Goal: Information Seeking & Learning: Learn about a topic

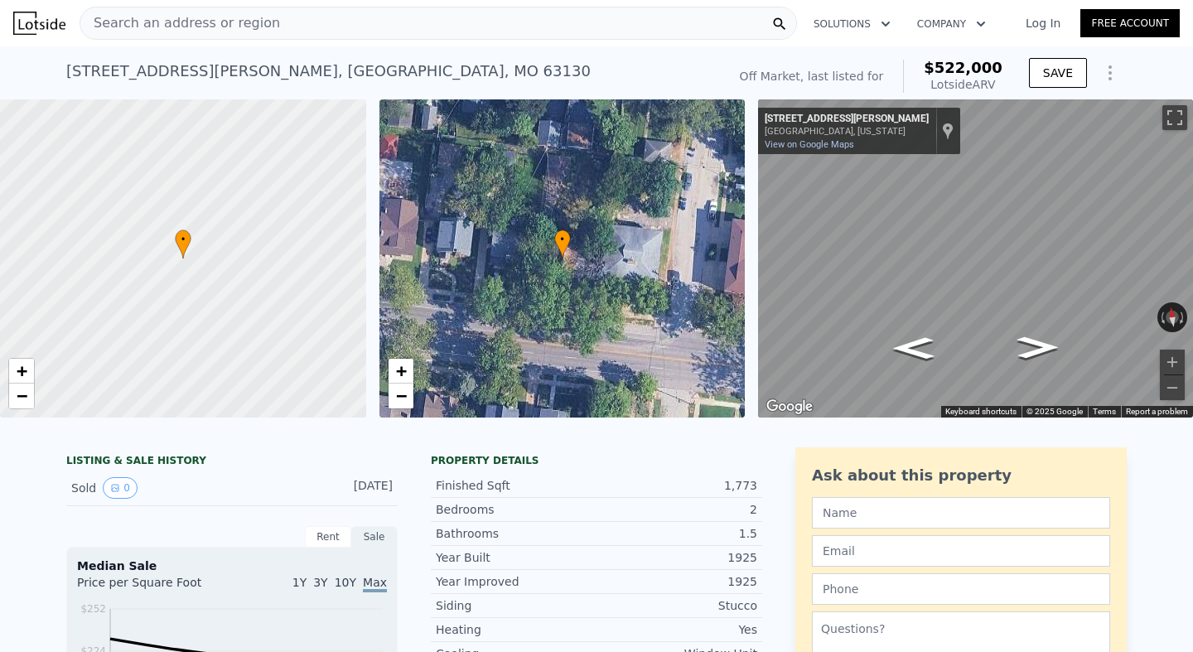
click at [272, 12] on div "Search an address or region" at bounding box center [438, 23] width 717 height 33
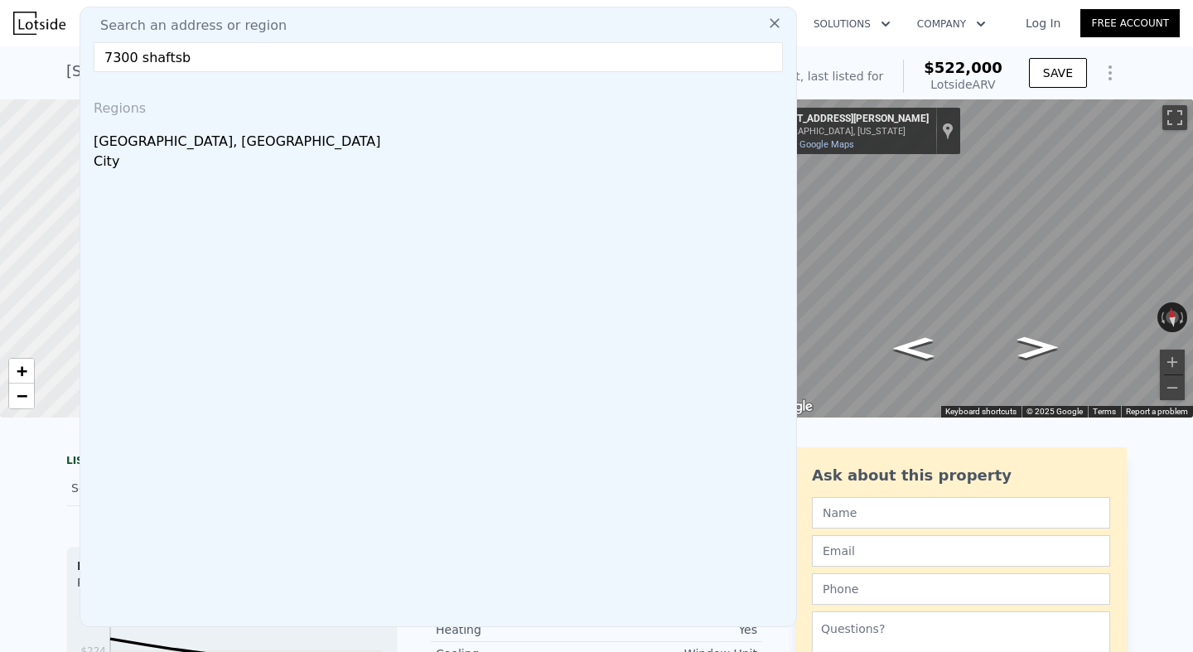
drag, startPoint x: 218, startPoint y: 59, endPoint x: 84, endPoint y: 58, distance: 134.2
click at [84, 58] on div "Search an address or region [STREET_ADDRESS]" at bounding box center [438, 317] width 717 height 620
paste input "[GEOGRAPHIC_DATA]"
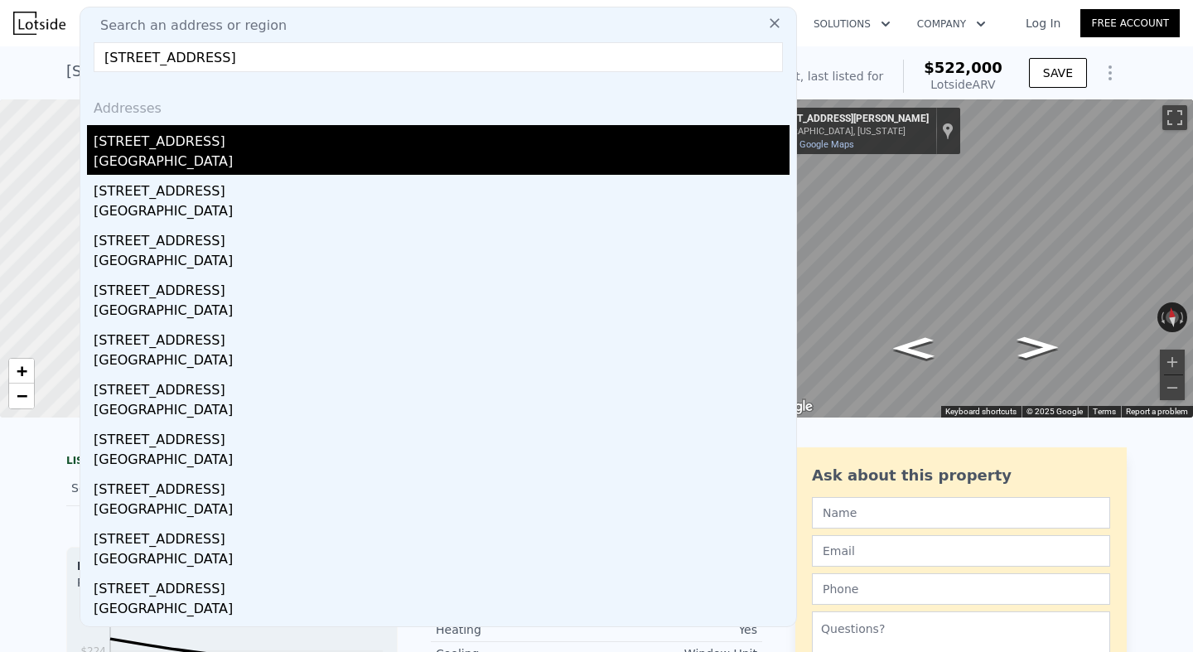
type input "[STREET_ADDRESS]"
click at [156, 162] on div "[GEOGRAPHIC_DATA]" at bounding box center [442, 163] width 696 height 23
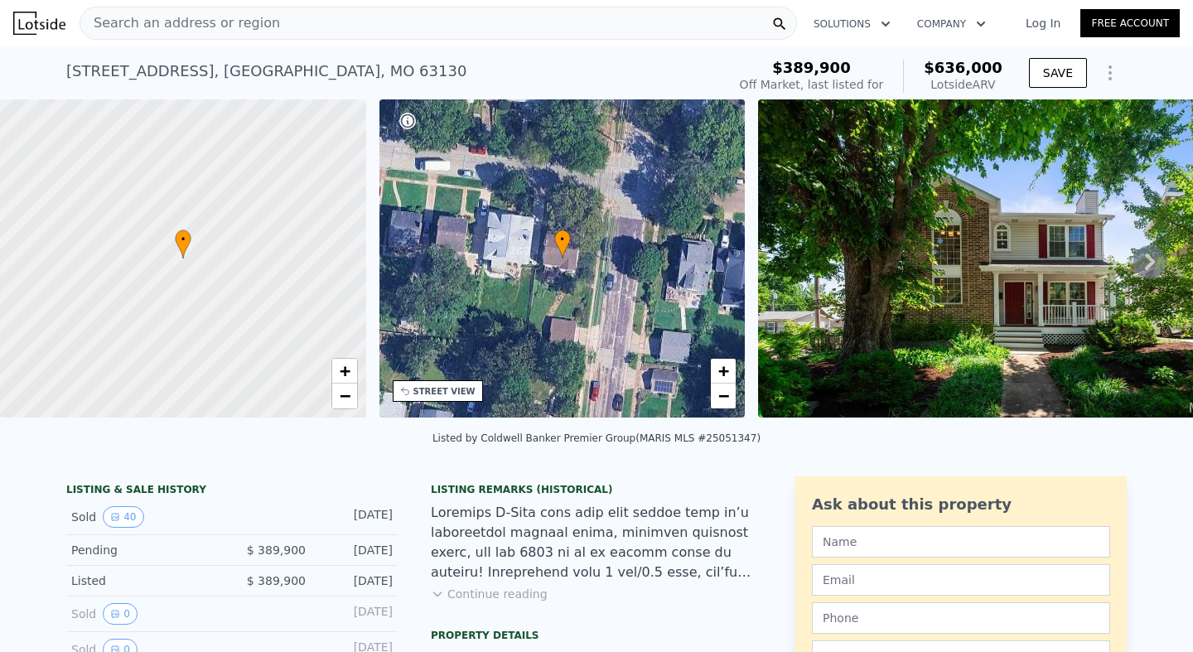
click at [217, 23] on span "Search an address or region" at bounding box center [180, 23] width 200 height 20
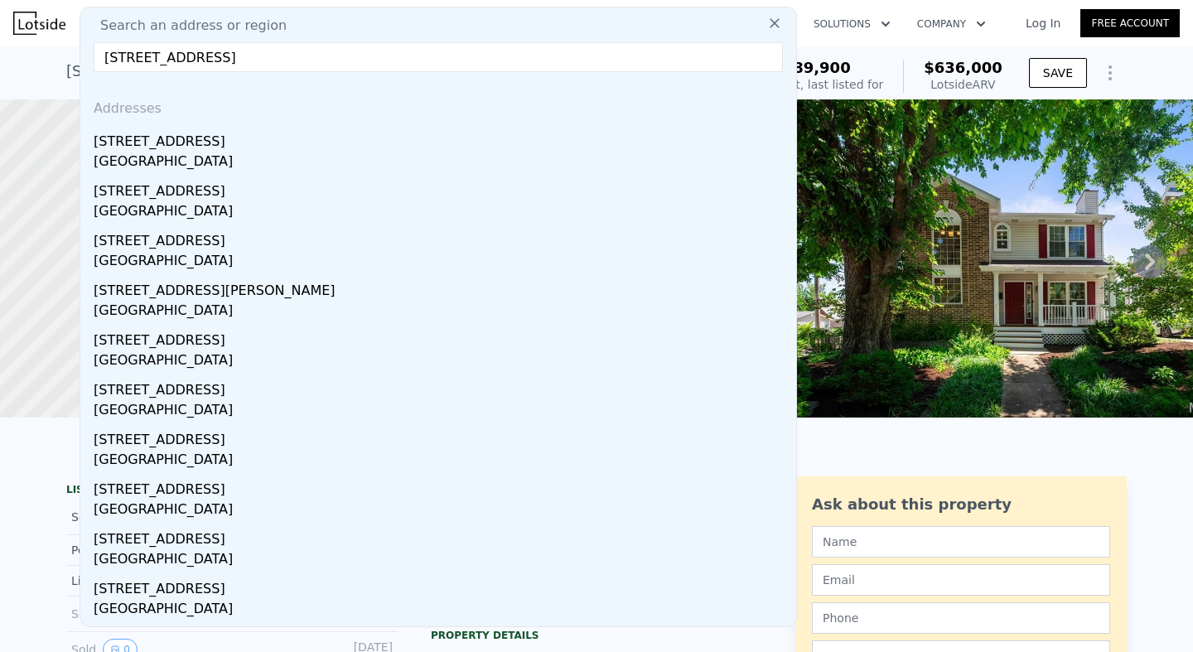
click at [118, 52] on input "[STREET_ADDRESS]" at bounding box center [438, 57] width 689 height 30
click at [336, 58] on input "[STREET_ADDRESS]" at bounding box center [438, 57] width 689 height 30
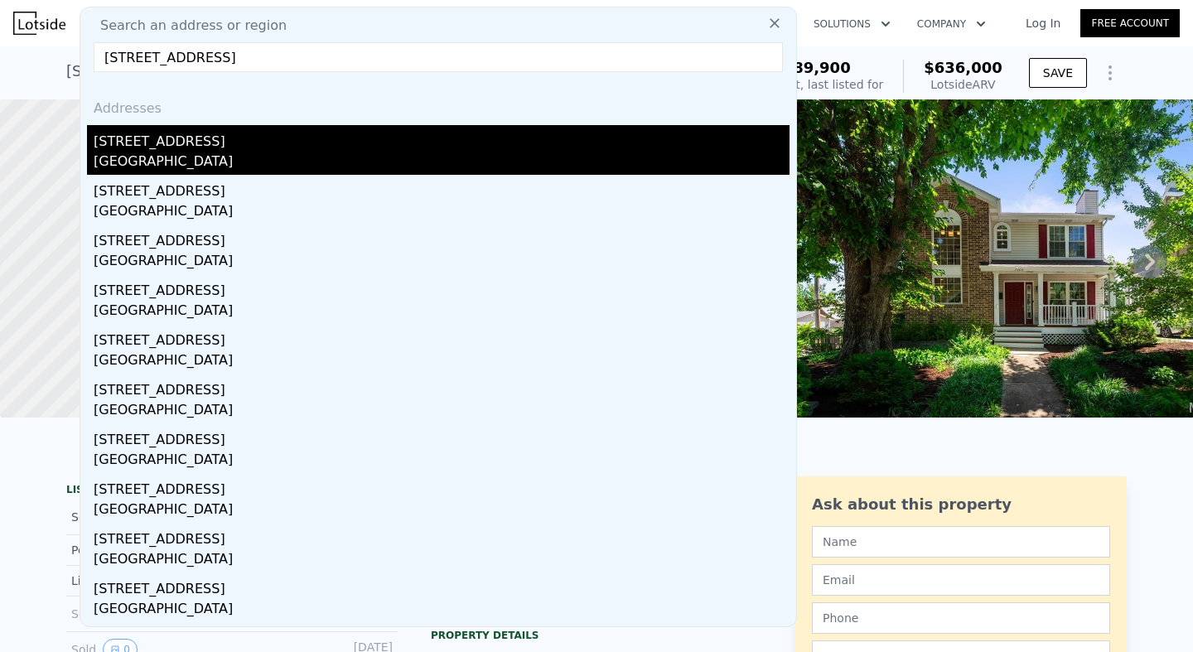
type input "[STREET_ADDRESS]"
click at [224, 157] on div "[GEOGRAPHIC_DATA]" at bounding box center [442, 163] width 696 height 23
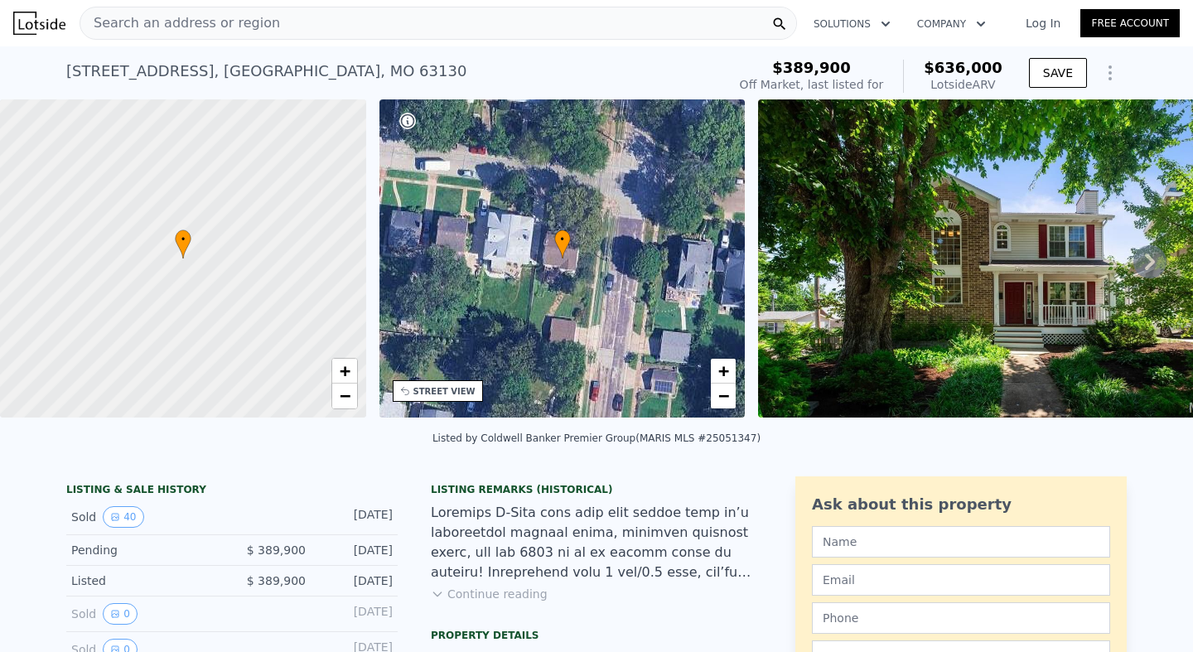
type input "1"
type input "1387"
type input "2636"
type input "8202.348"
type input "13399.055999999999"
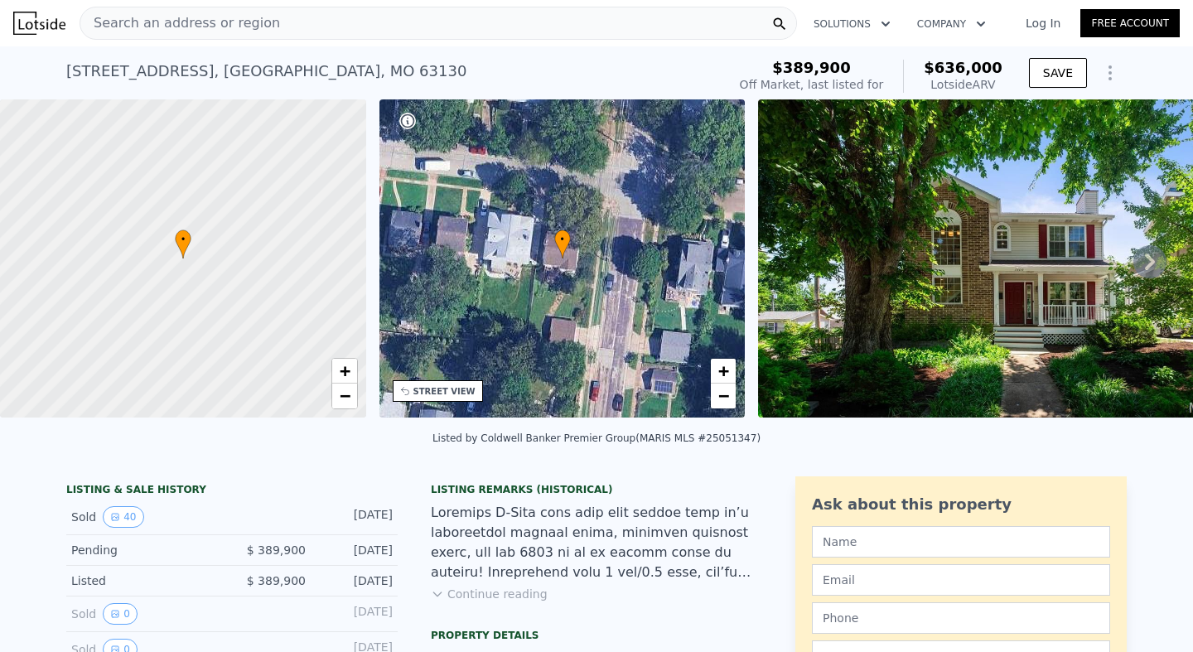
type input "6"
type input "$ 179,870"
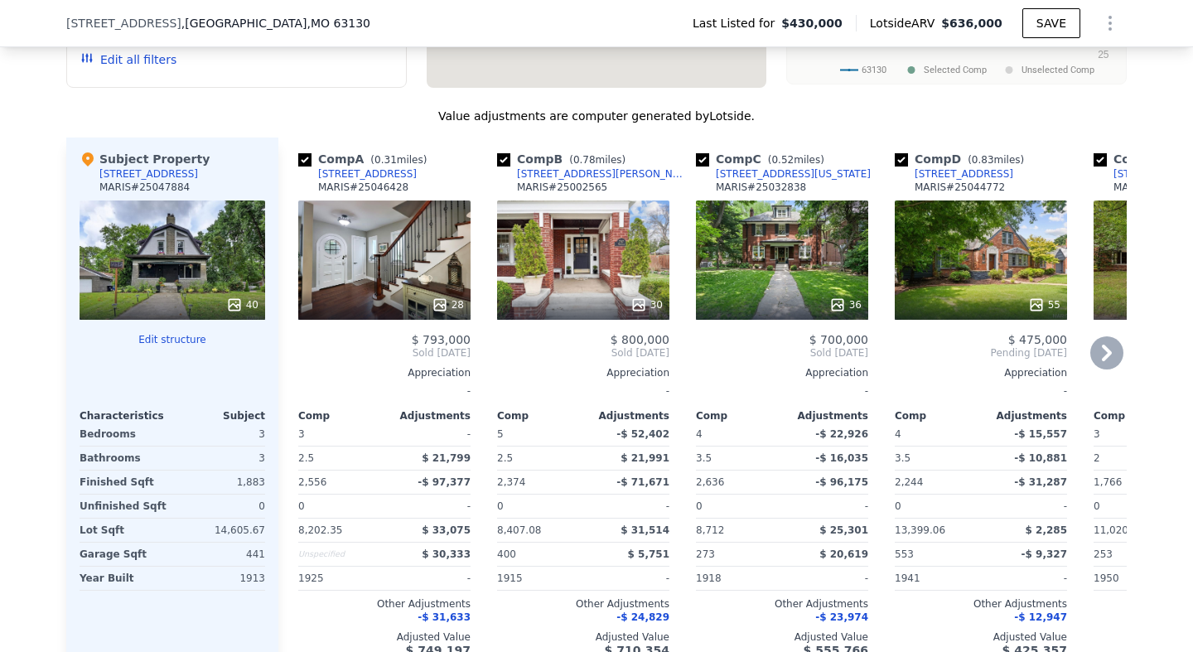
scroll to position [1599, 0]
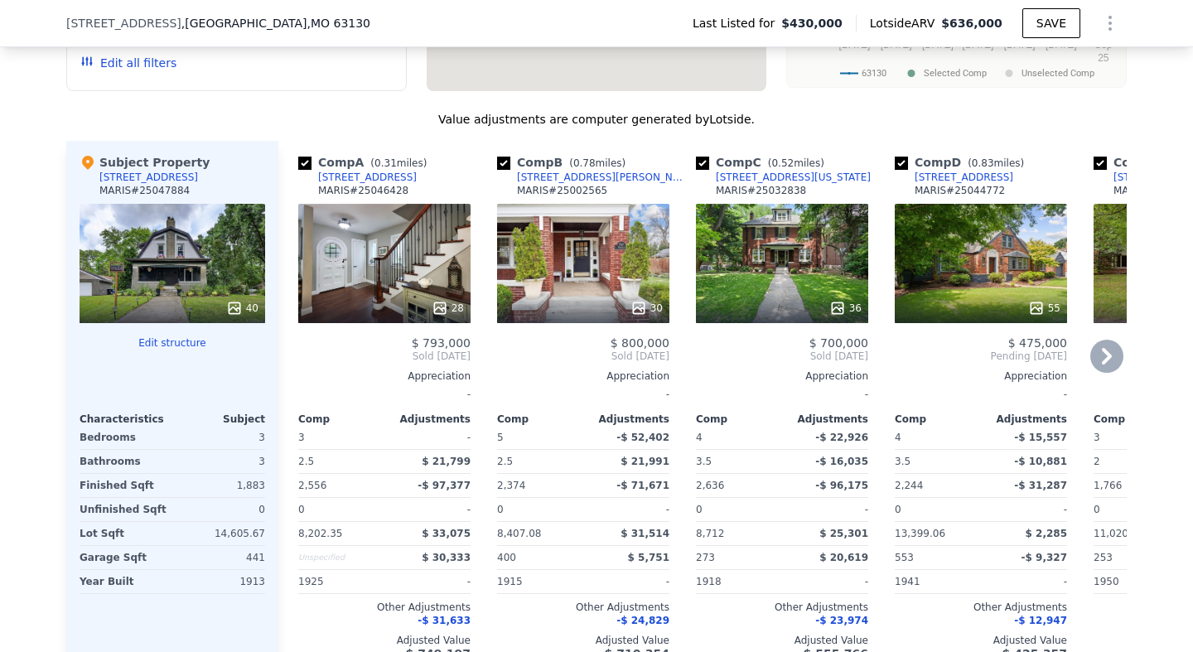
click at [1099, 340] on icon at bounding box center [1106, 356] width 33 height 33
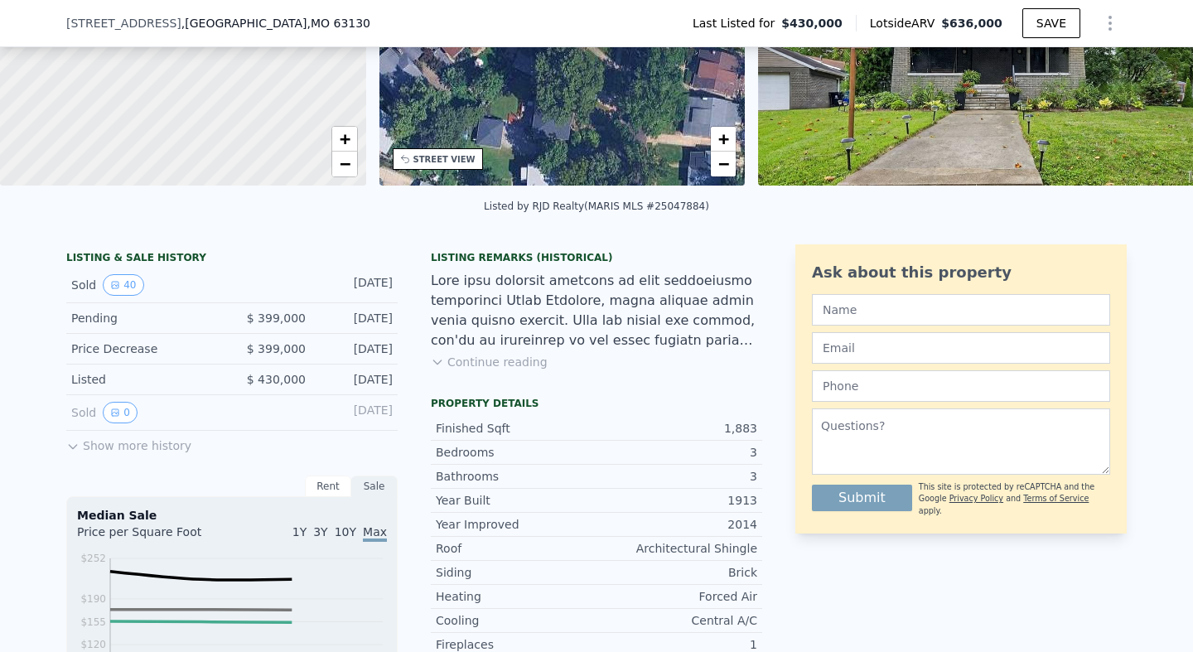
scroll to position [228, 0]
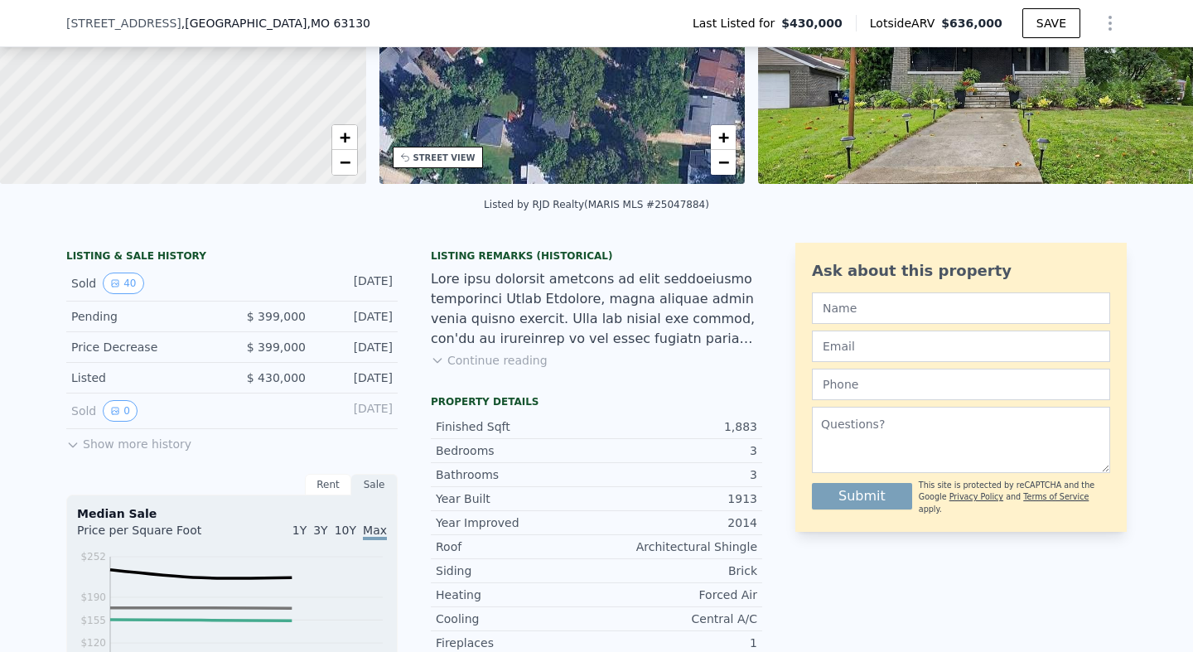
click at [84, 280] on div "Sold 40" at bounding box center [144, 284] width 147 height 22
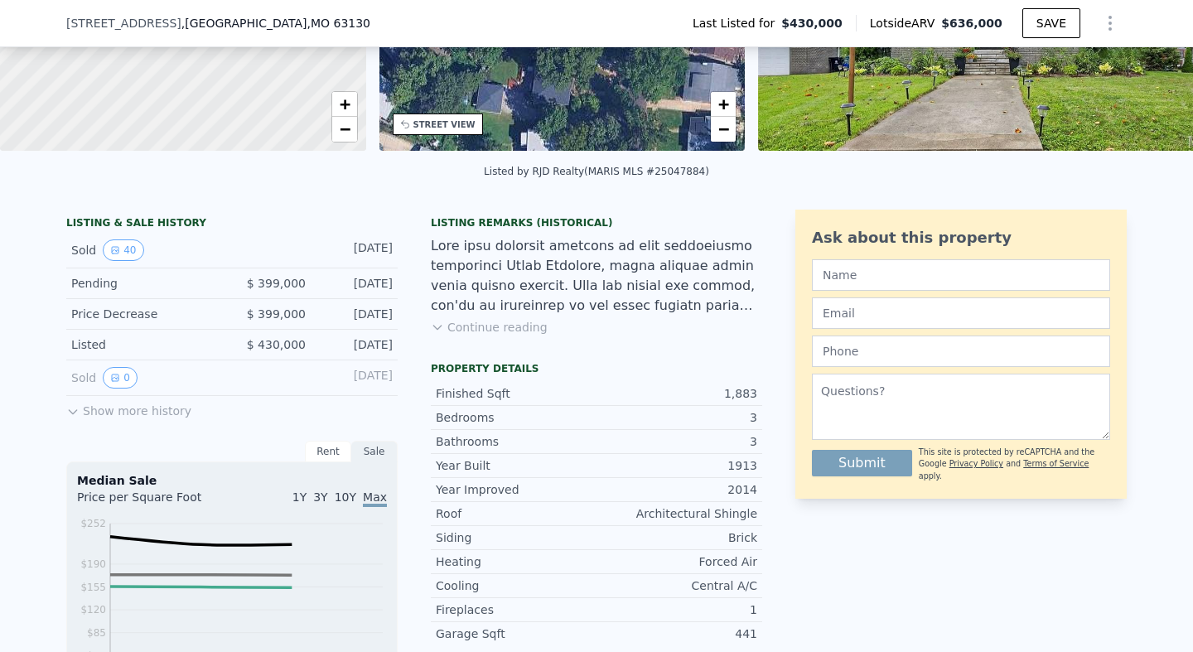
scroll to position [261, 0]
click at [144, 414] on button "Show more history" at bounding box center [128, 407] width 125 height 23
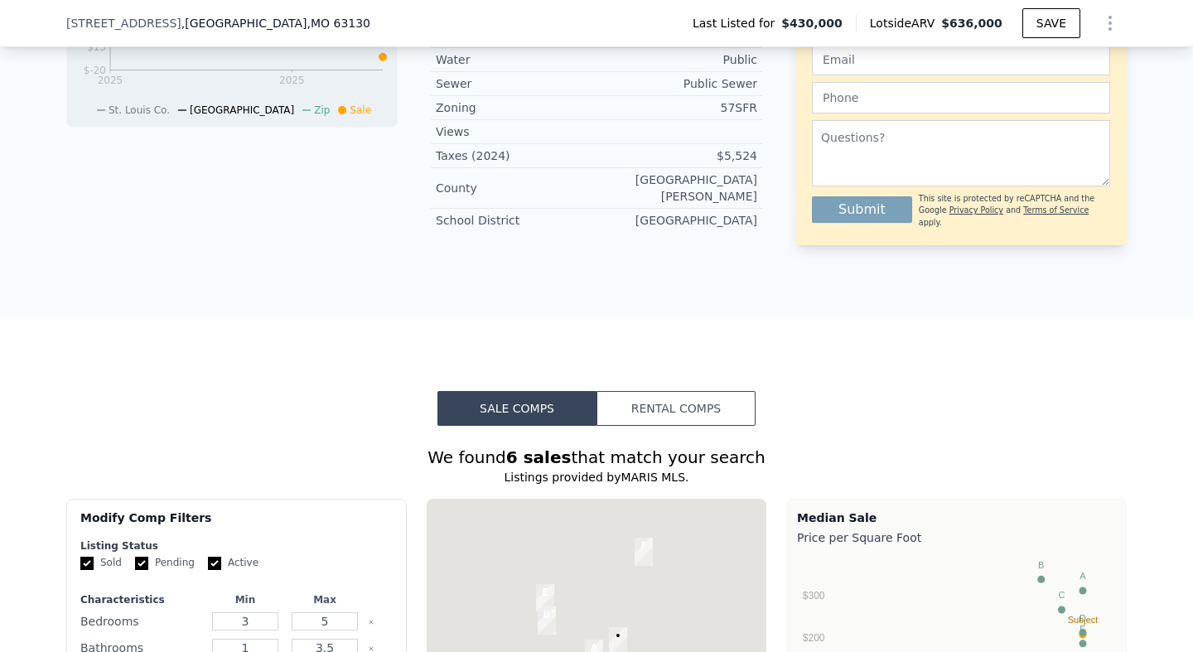
scroll to position [0, 0]
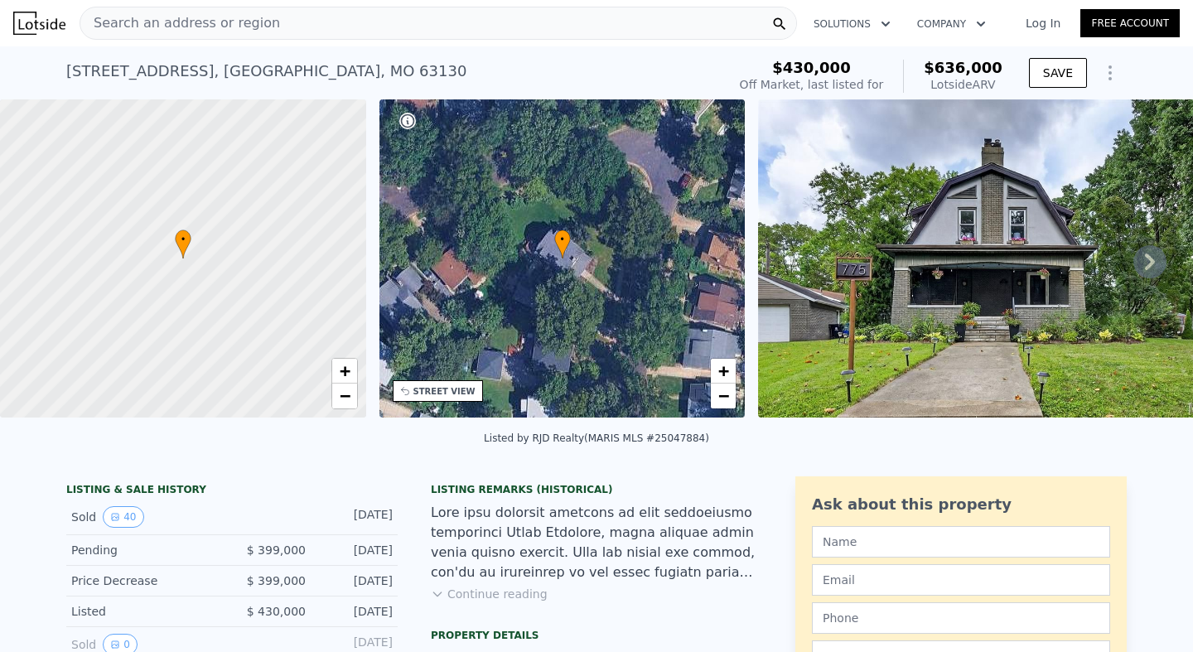
click at [476, 498] on div "Listing Remarks (Historical) Continue reading" at bounding box center [596, 552] width 331 height 139
click at [471, 522] on div at bounding box center [596, 543] width 331 height 80
click at [1113, 62] on button "Show Options" at bounding box center [1110, 72] width 33 height 33
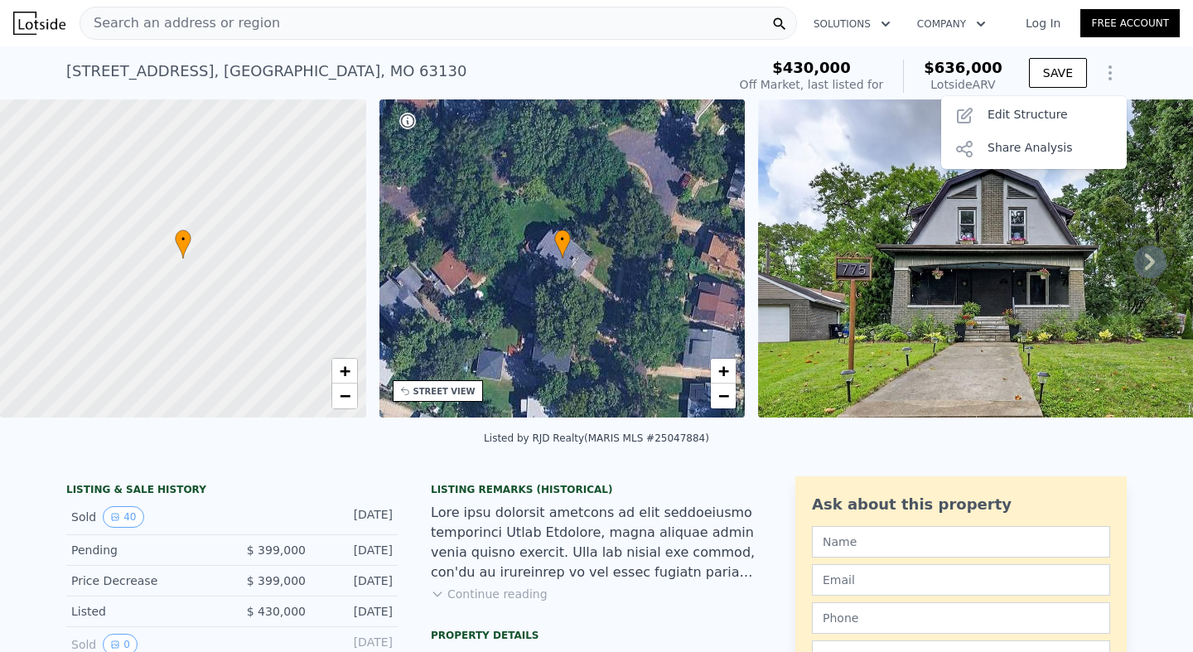
click at [602, 89] on div "[STREET_ADDRESS] No sales on record (~ARV $636k )" at bounding box center [393, 76] width 654 height 46
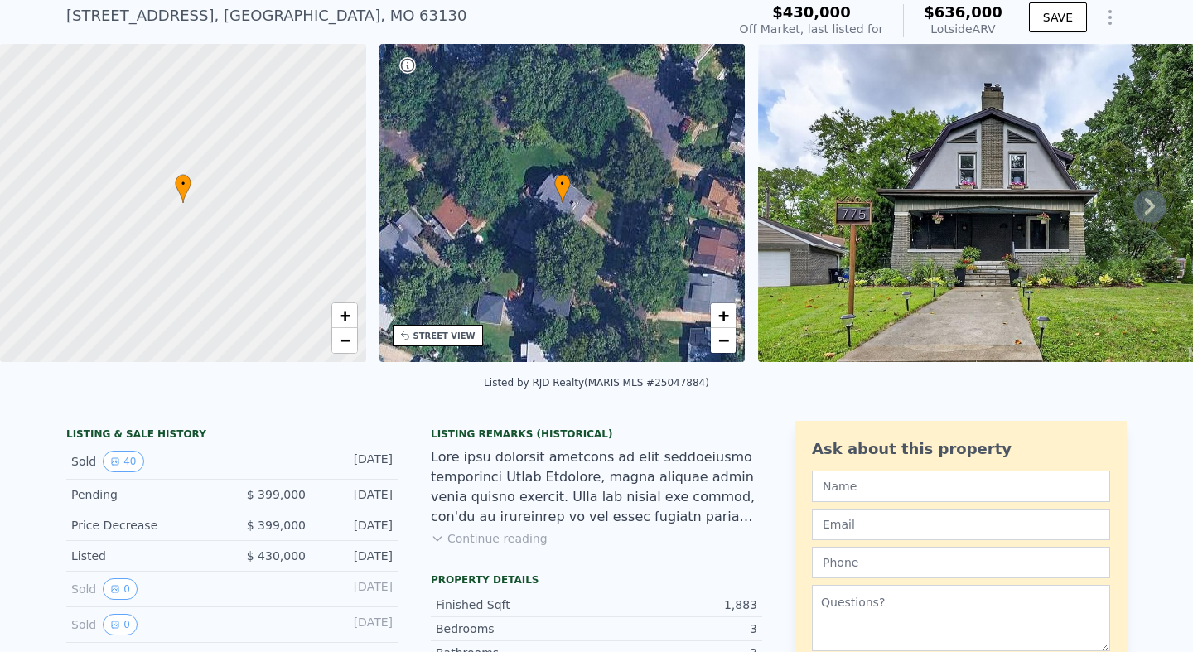
scroll to position [54, 0]
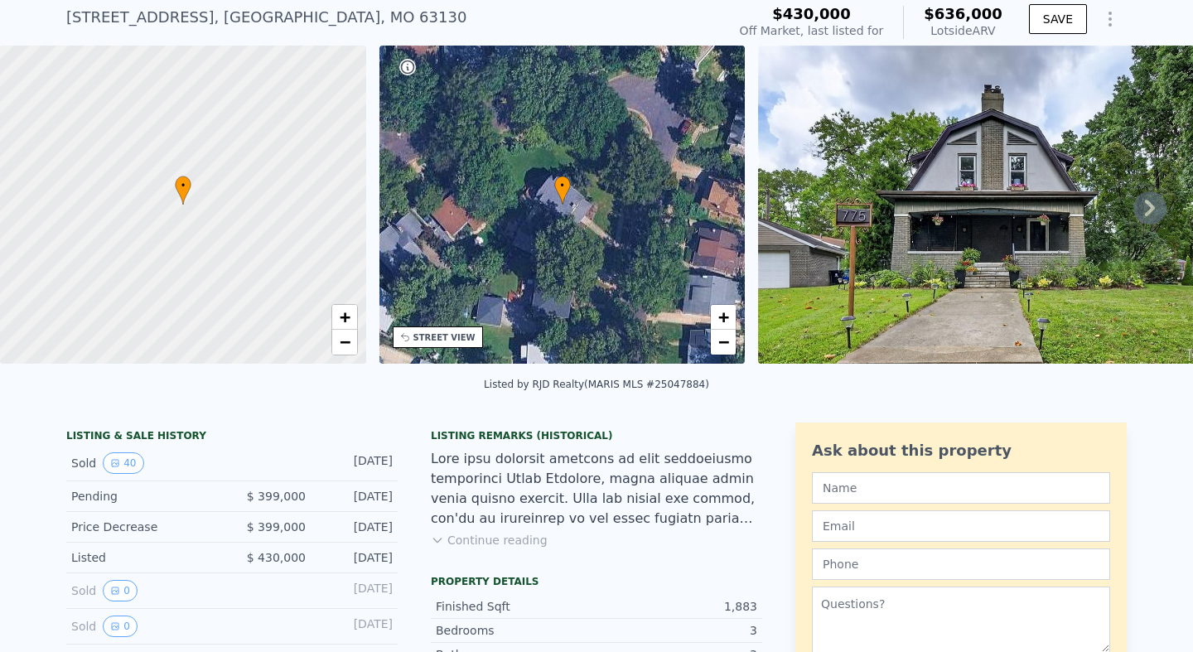
click at [532, 517] on div at bounding box center [596, 489] width 331 height 80
click at [533, 517] on div at bounding box center [596, 489] width 331 height 80
click at [577, 505] on div at bounding box center [596, 489] width 331 height 80
click at [577, 542] on div "Listing Remarks (Historical) Continue reading" at bounding box center [596, 498] width 331 height 139
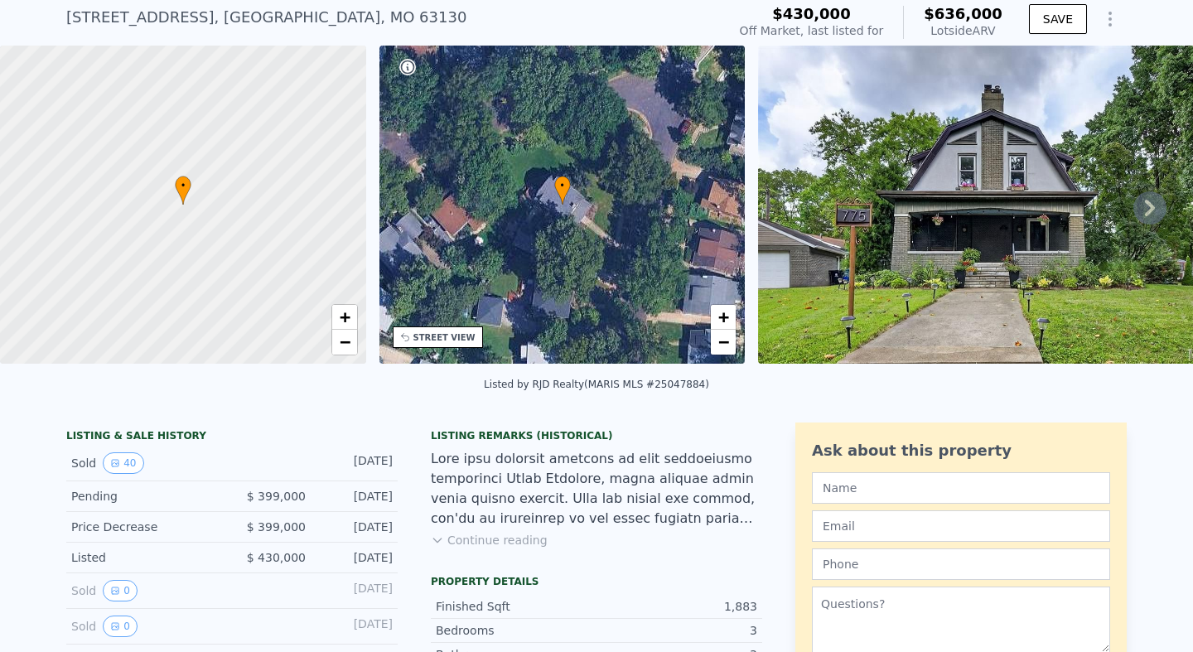
scroll to position [0, 0]
